Goal: Task Accomplishment & Management: Manage account settings

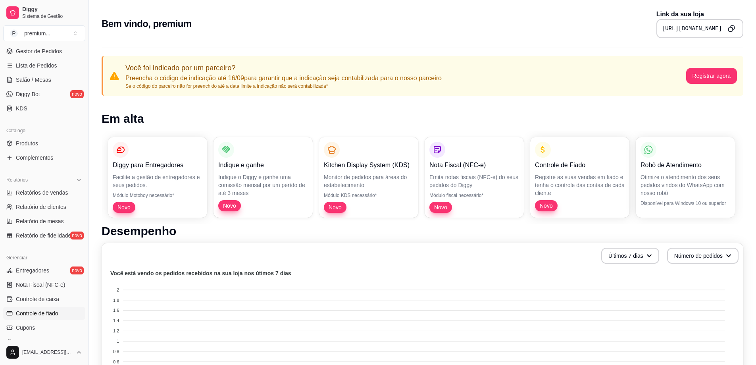
scroll to position [119, 0]
click at [58, 176] on div "Relatórios" at bounding box center [44, 177] width 82 height 13
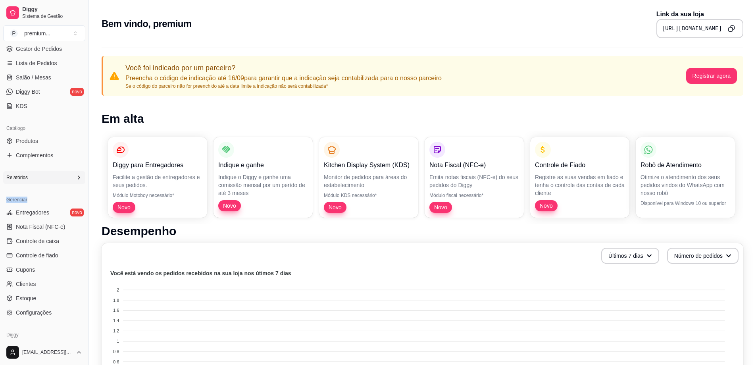
click at [58, 176] on div "Relatórios" at bounding box center [44, 177] width 82 height 13
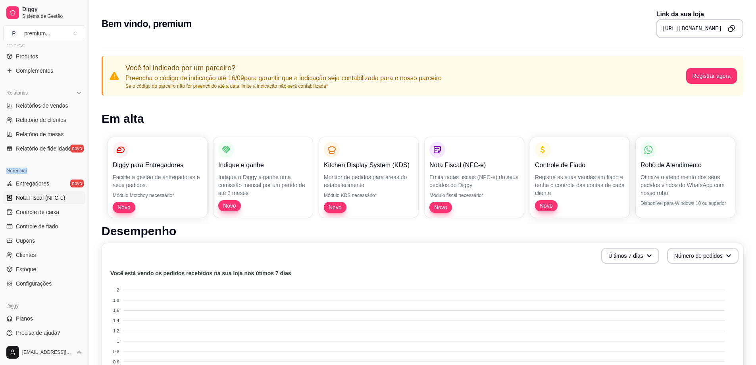
scroll to position [206, 0]
click at [67, 197] on link "Nota Fiscal (NFC-e)" at bounding box center [44, 195] width 82 height 13
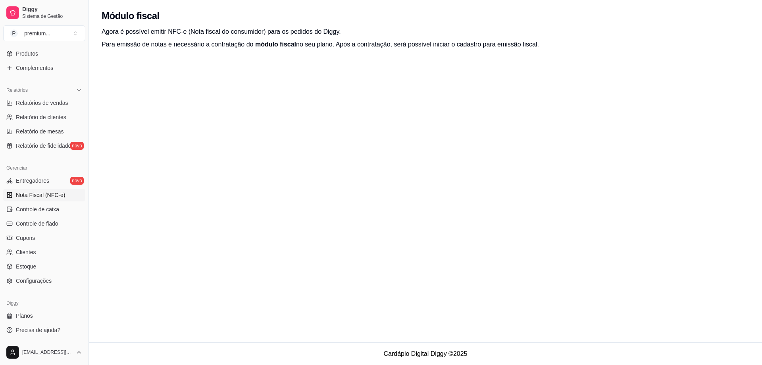
click at [42, 288] on div "Gerenciar Entregadores novo Nota Fiscal (NFC-e) Controle de caixa Controle de f…" at bounding box center [44, 224] width 89 height 132
click at [43, 285] on link "Configurações" at bounding box center [44, 280] width 82 height 13
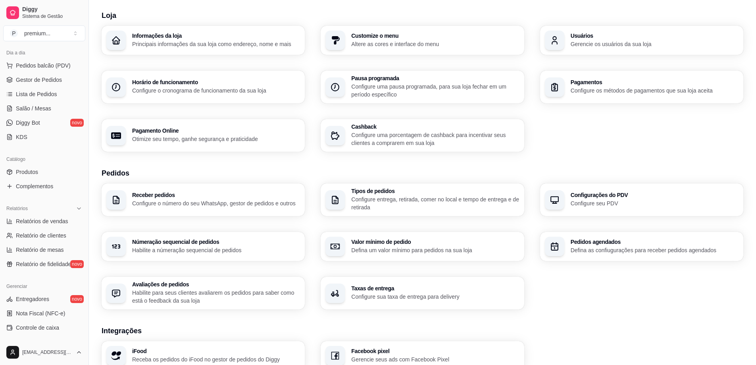
scroll to position [87, 0]
click at [58, 267] on span "Relatório de fidelidade" at bounding box center [43, 265] width 55 height 8
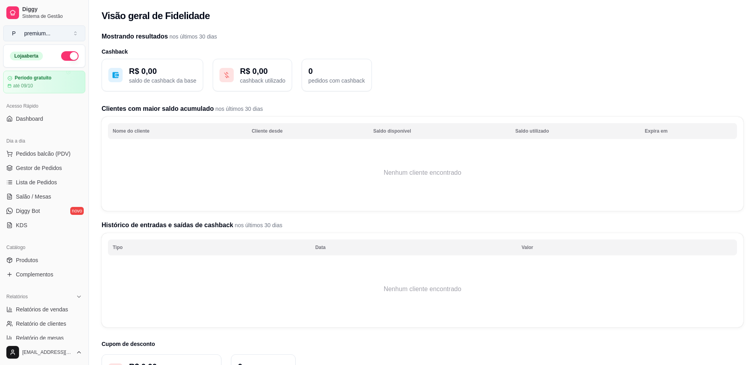
click at [54, 41] on button "P premium ..." at bounding box center [44, 33] width 82 height 16
click at [21, 119] on span "Dashboard" at bounding box center [29, 119] width 27 height 8
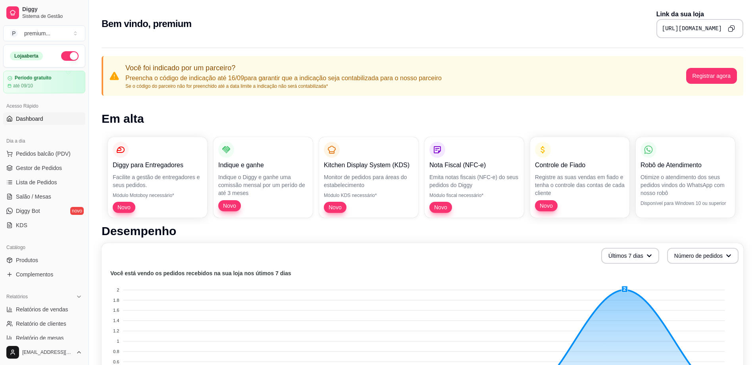
click at [733, 27] on icon "Copy to clipboard" at bounding box center [731, 28] width 7 height 7
click at [48, 153] on span "Pedidos balcão (PDV)" at bounding box center [43, 154] width 55 height 8
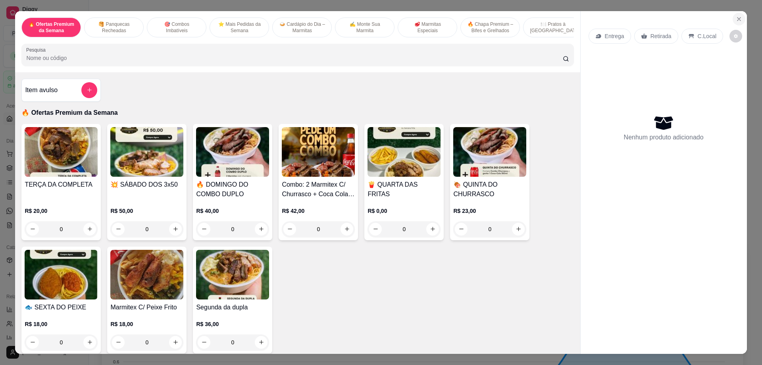
click at [735, 25] on button "Close" at bounding box center [739, 19] width 13 height 13
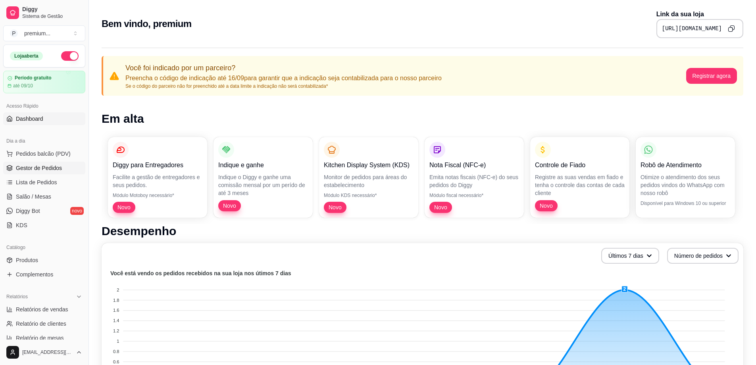
click at [52, 165] on span "Gestor de Pedidos" at bounding box center [39, 168] width 46 height 8
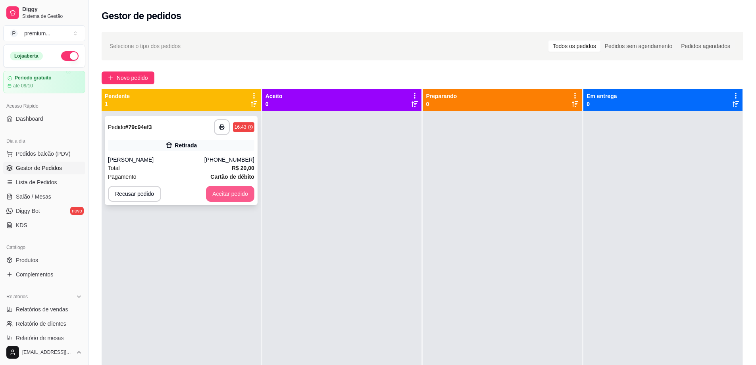
click at [238, 193] on button "Aceitar pedido" at bounding box center [230, 194] width 48 height 16
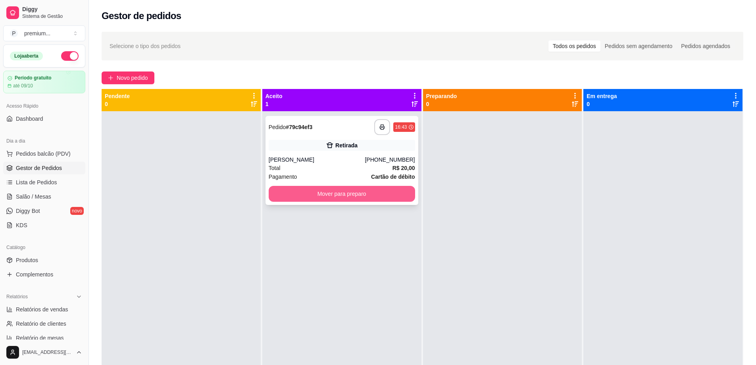
click at [345, 197] on button "Mover para preparo" at bounding box center [342, 194] width 147 height 16
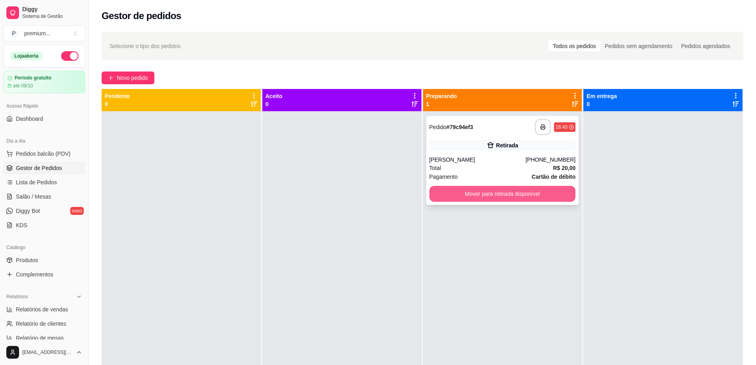
click at [509, 198] on button "Mover para retirada disponível" at bounding box center [503, 194] width 147 height 16
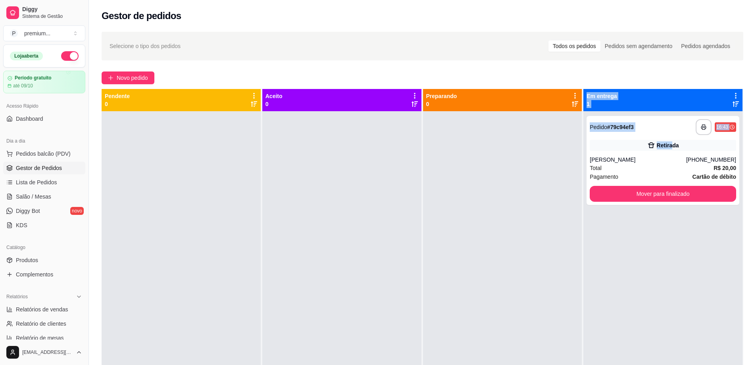
drag, startPoint x: 668, startPoint y: 147, endPoint x: 508, endPoint y: 143, distance: 159.7
click at [506, 143] on div "**********" at bounding box center [423, 271] width 642 height 365
click at [632, 145] on div "Retirada" at bounding box center [663, 145] width 147 height 11
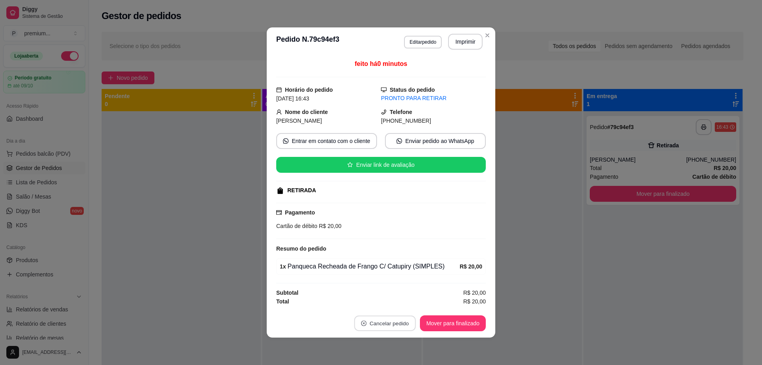
click at [403, 323] on button "Cancelar pedido" at bounding box center [386, 323] width 62 height 15
click at [408, 300] on button "Sim" at bounding box center [407, 303] width 32 height 16
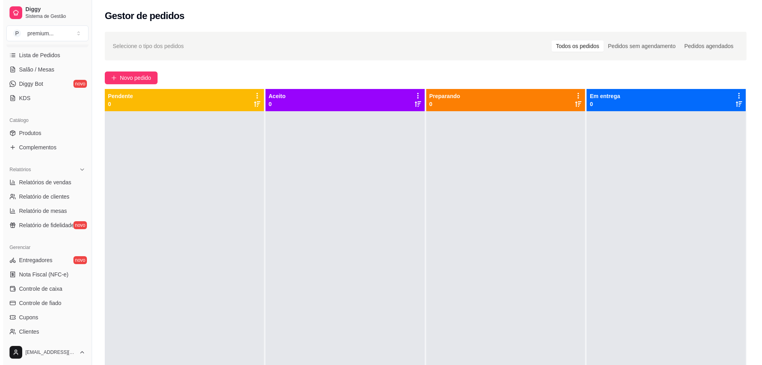
scroll to position [206, 0]
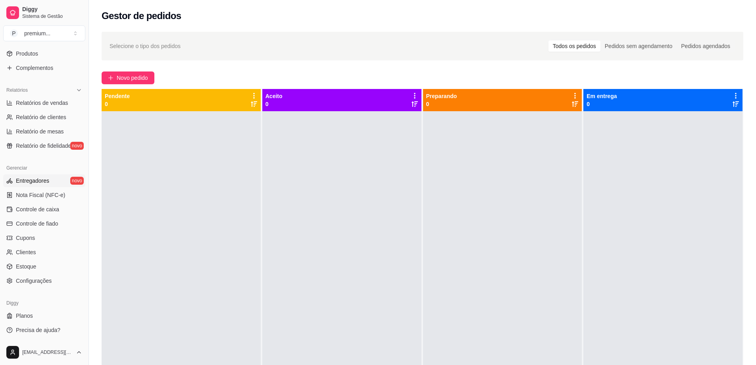
click at [72, 183] on link "Entregadores novo" at bounding box center [44, 180] width 82 height 13
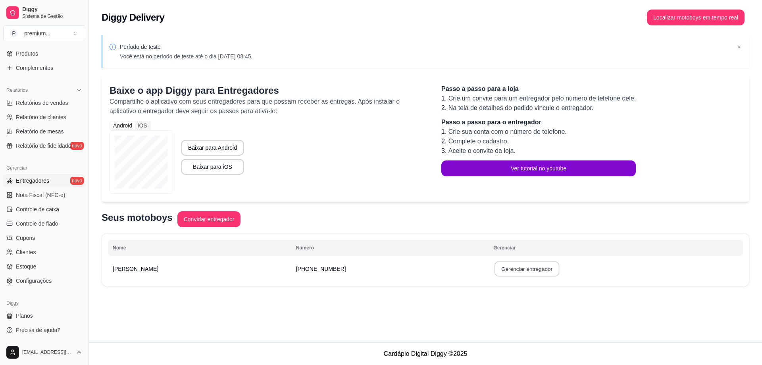
click at [495, 269] on button "Gerenciar entregador" at bounding box center [527, 268] width 65 height 15
select select "30"
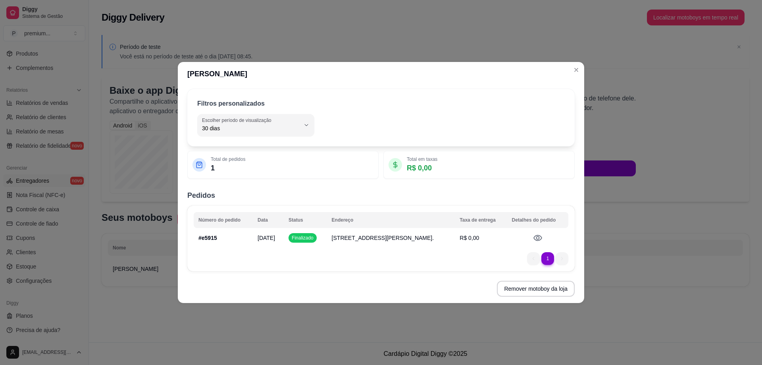
click at [548, 256] on li "1" at bounding box center [548, 258] width 12 height 12
click at [536, 237] on icon at bounding box center [538, 238] width 10 height 10
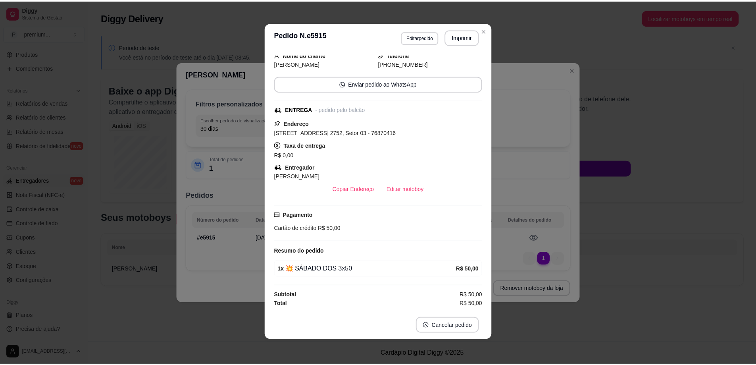
scroll to position [2, 0]
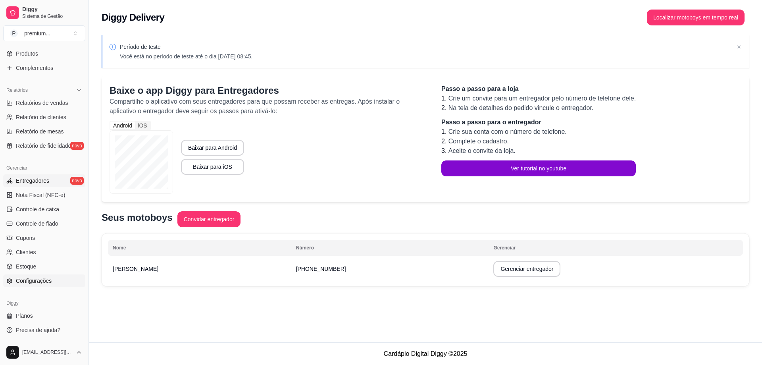
click at [48, 283] on span "Configurações" at bounding box center [34, 281] width 36 height 8
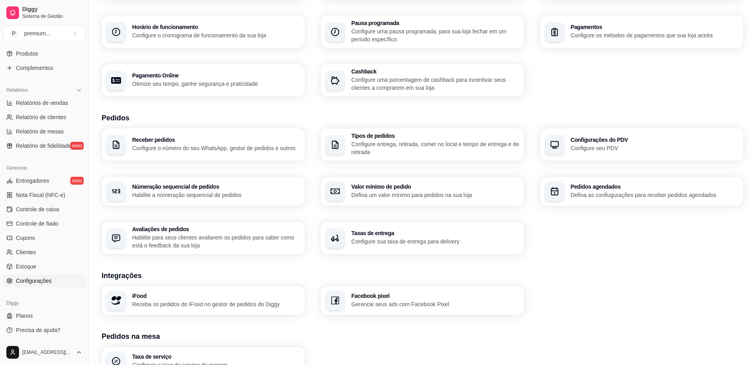
scroll to position [22, 0]
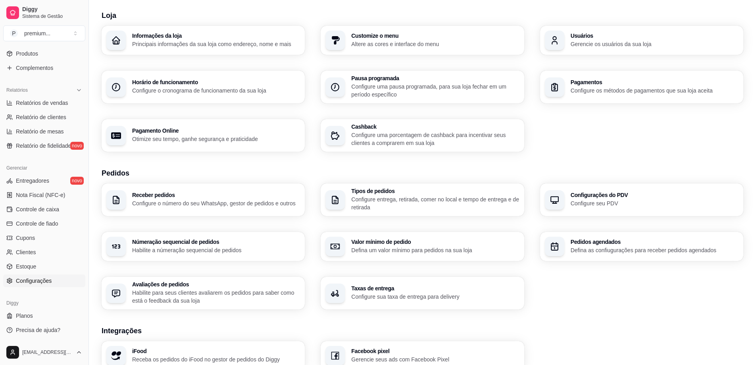
click at [568, 211] on div "Configurações do PDV Configure seu PDV" at bounding box center [641, 199] width 203 height 33
click at [580, 33] on h3 "Usuários" at bounding box center [655, 36] width 168 height 6
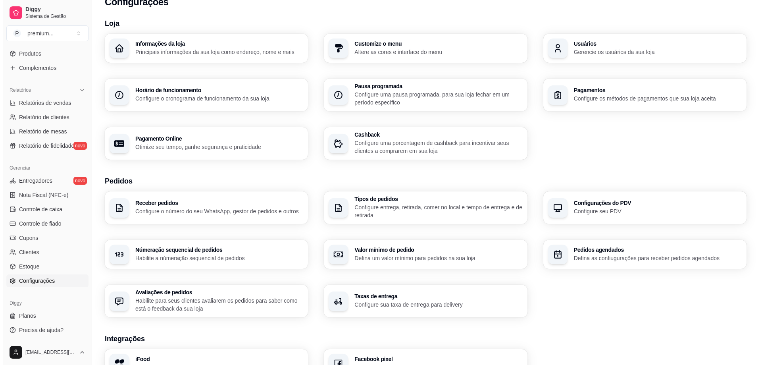
scroll to position [0, 0]
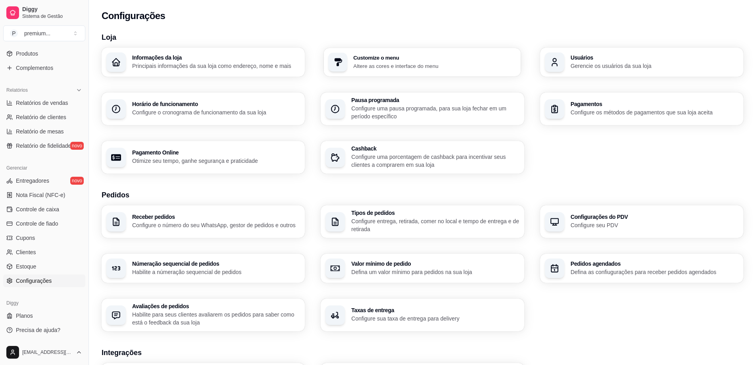
click at [451, 66] on p "Altere as cores e interface do menu" at bounding box center [435, 66] width 163 height 8
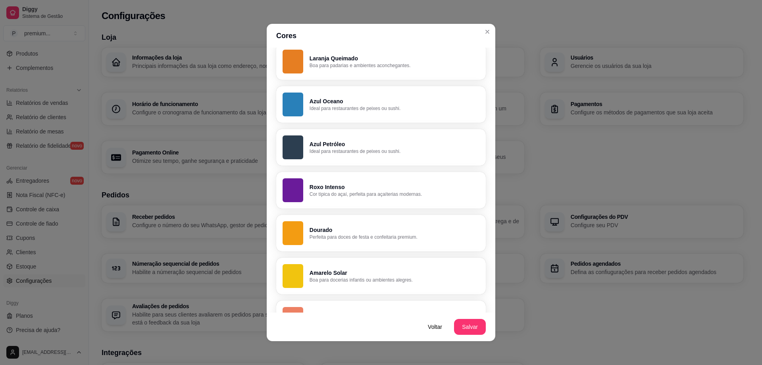
scroll to position [332, 0]
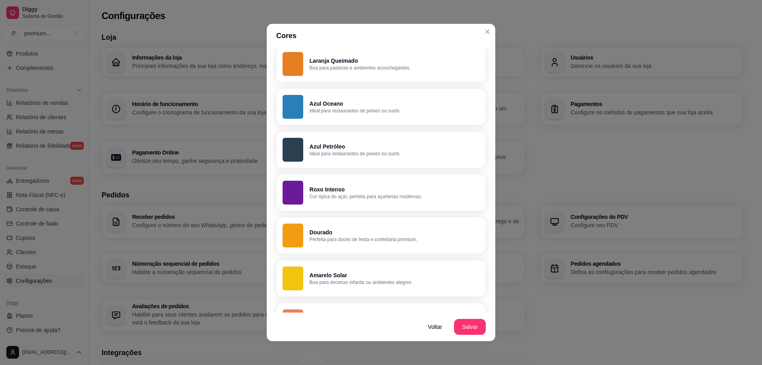
click at [370, 231] on p "Dourado" at bounding box center [395, 232] width 170 height 8
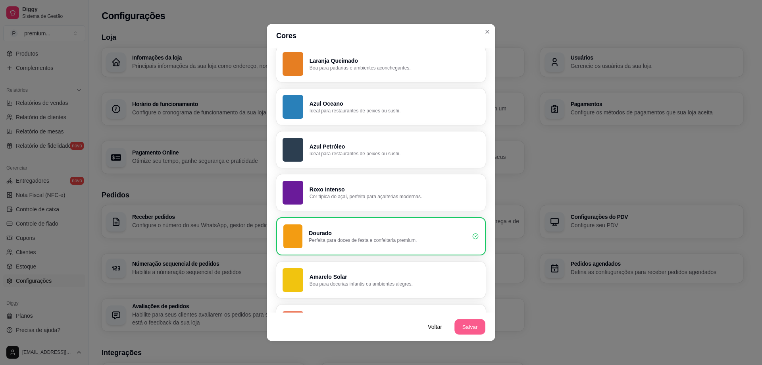
click at [479, 325] on button "Salvar" at bounding box center [470, 326] width 31 height 15
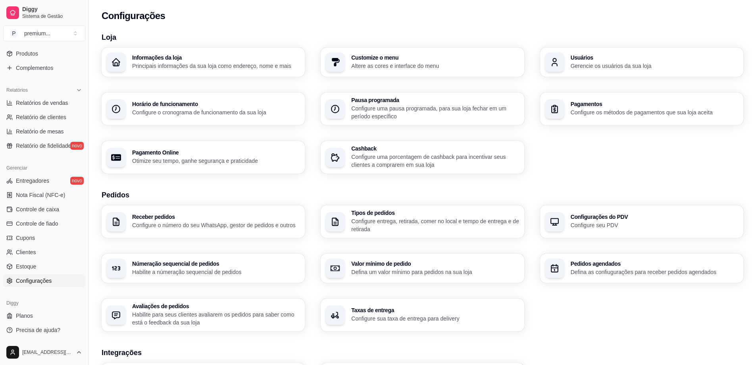
click at [369, 156] on p "Configure uma porcentagem de cashback para incentivar seus clientes a comprarem…" at bounding box center [435, 161] width 168 height 16
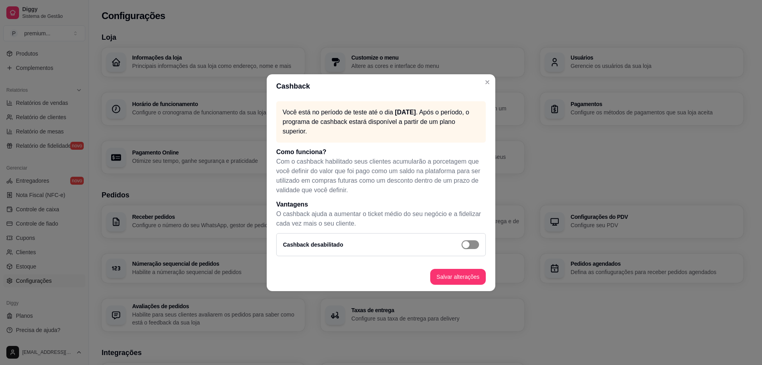
click at [474, 244] on span "button" at bounding box center [470, 244] width 17 height 9
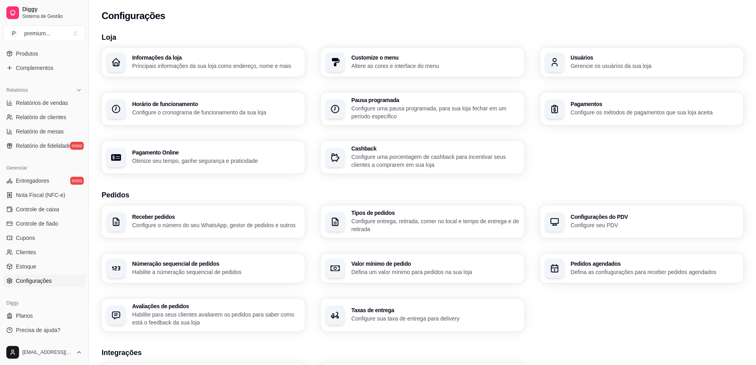
click at [626, 111] on p "Configure os métodos de pagamentos que sua loja aceita" at bounding box center [655, 112] width 168 height 8
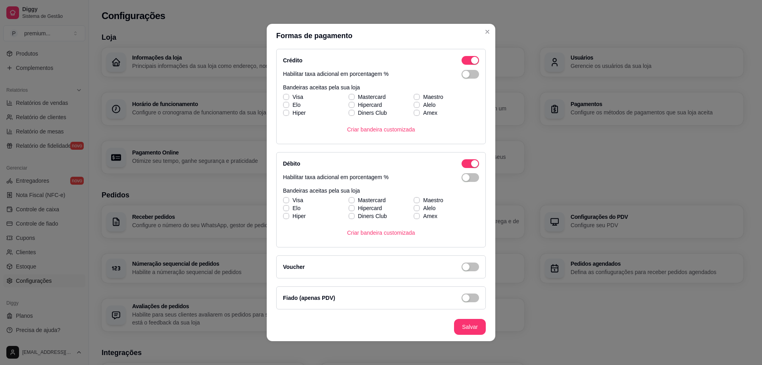
scroll to position [2, 0]
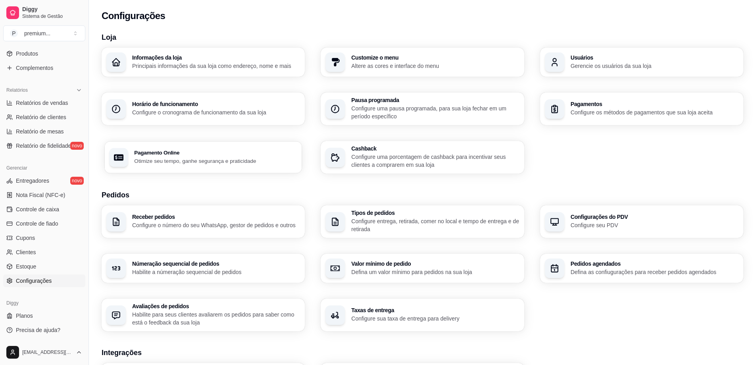
click at [212, 156] on div "Pagamento Online Otimize seu tempo, ganhe segurança e praticidade" at bounding box center [215, 157] width 163 height 15
select select "4.98"
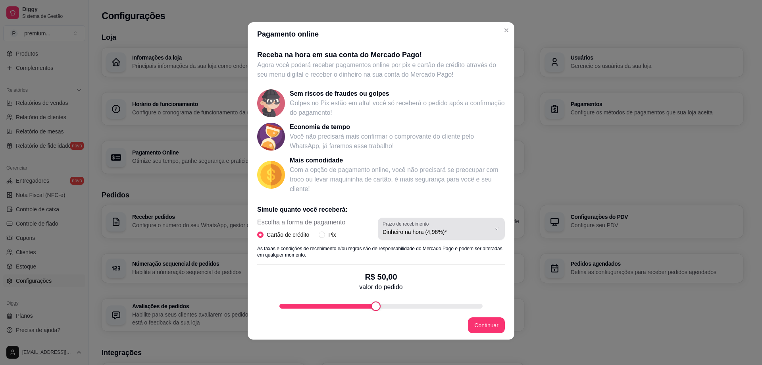
click at [454, 238] on button "Prazo de recebimento Dinheiro na hora (4,98%)*" at bounding box center [441, 229] width 127 height 22
click at [322, 235] on input "Pix" at bounding box center [322, 234] width 6 height 6
radio input "true"
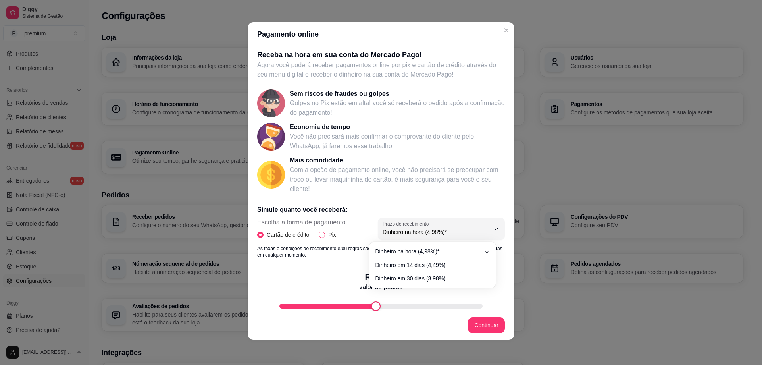
radio input "false"
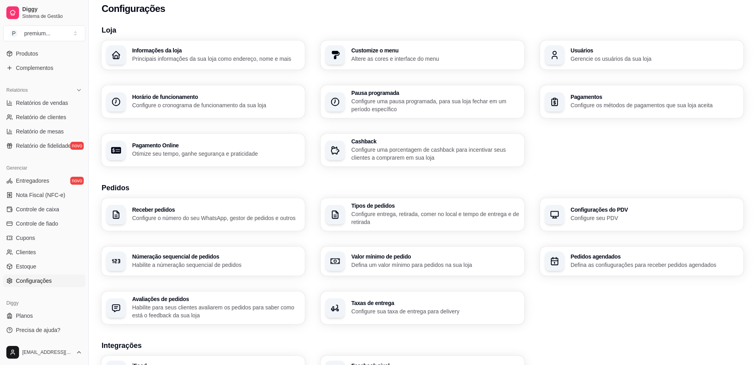
scroll to position [0, 0]
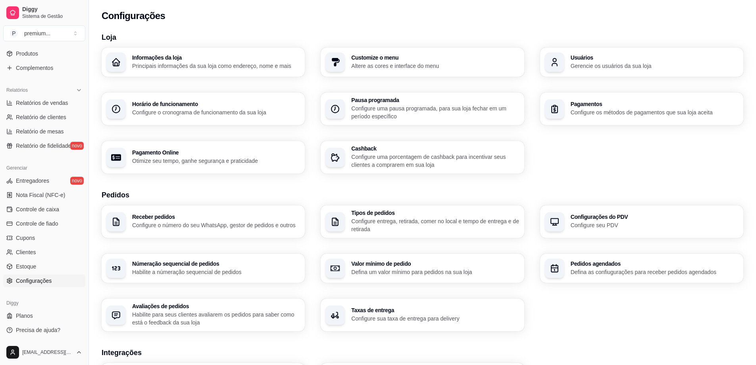
click at [558, 59] on icon "button" at bounding box center [555, 62] width 10 height 10
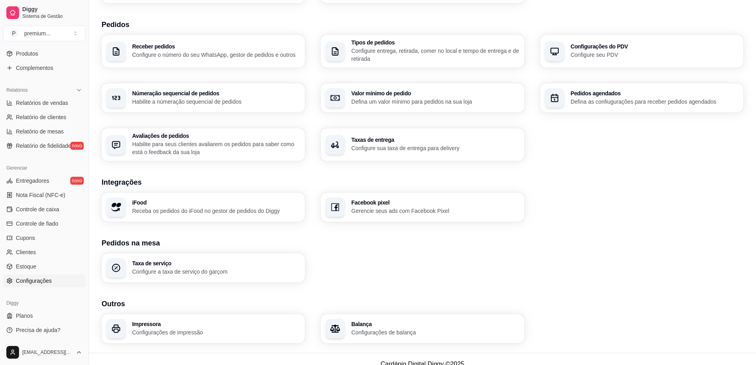
scroll to position [181, 0]
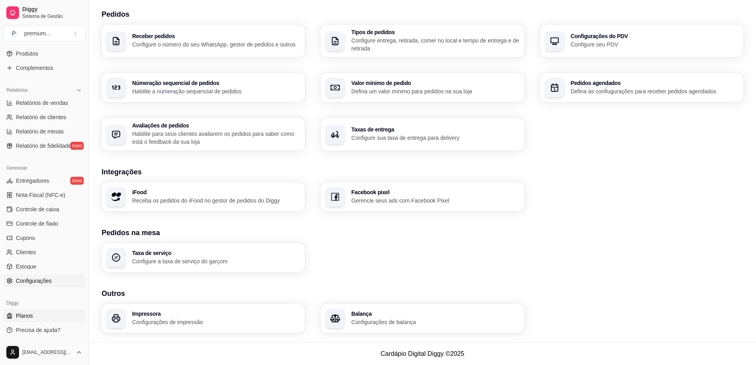
click at [29, 314] on span "Planos" at bounding box center [24, 316] width 17 height 8
